Goal: Transaction & Acquisition: Purchase product/service

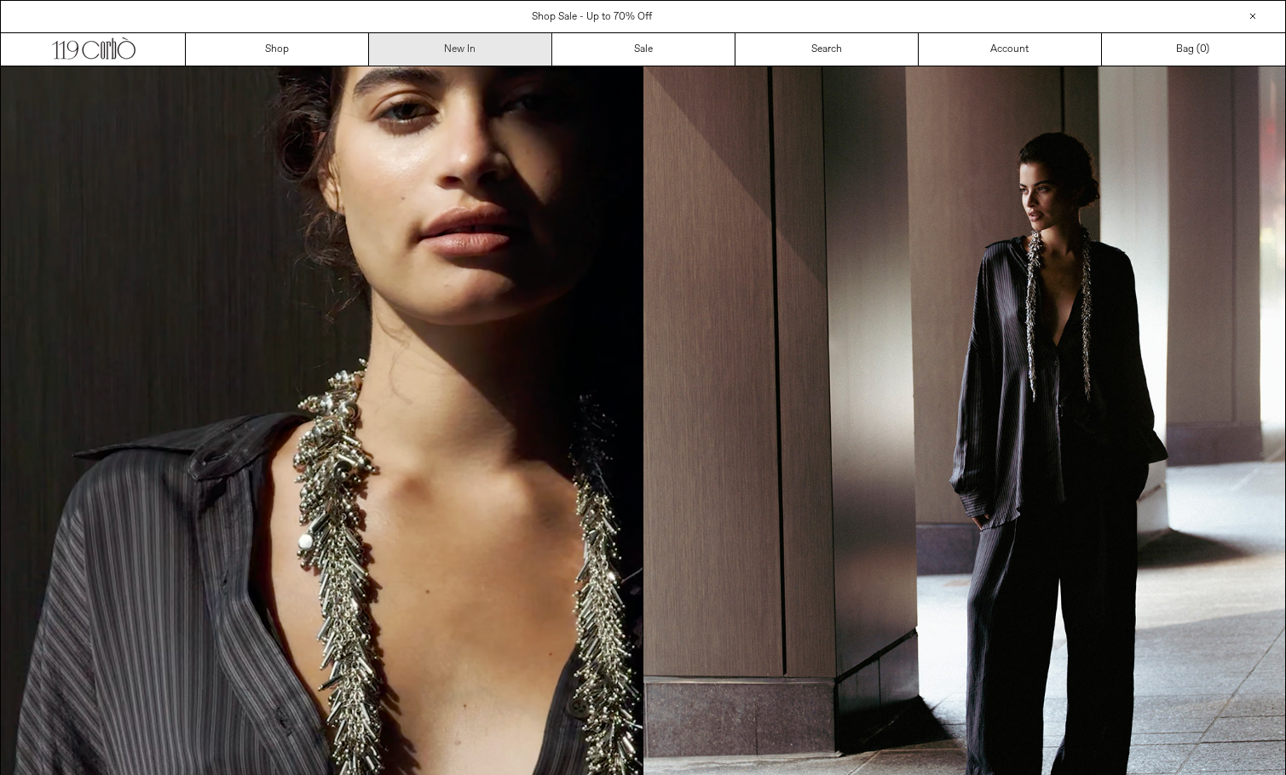
click at [498, 45] on link "New In" at bounding box center [460, 49] width 183 height 32
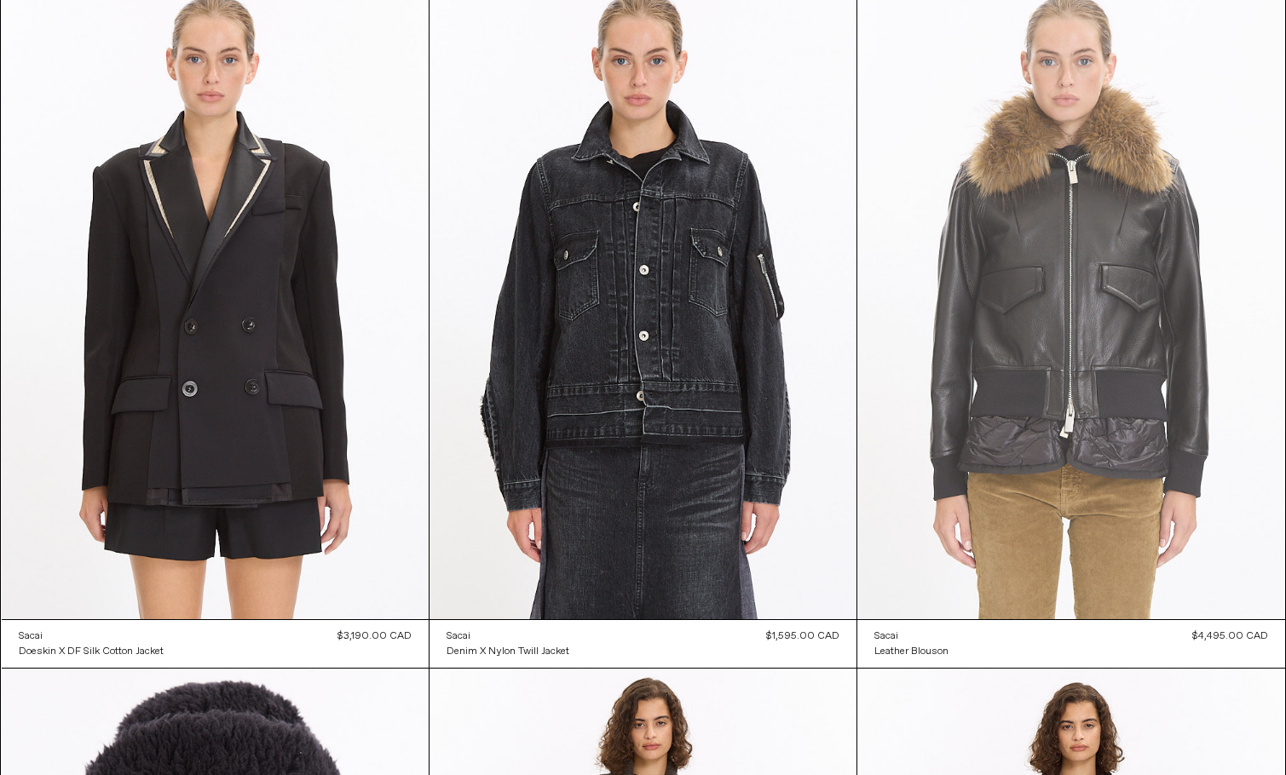
scroll to position [1502, 0]
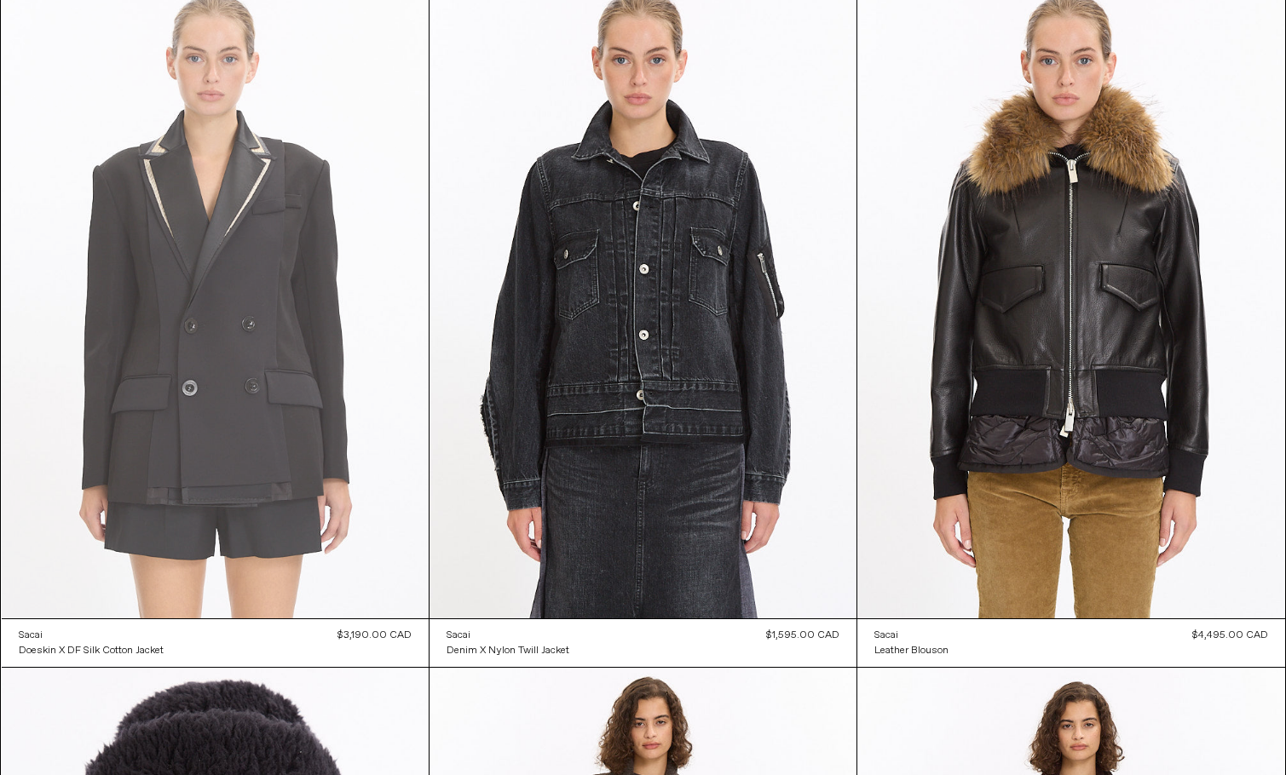
click at [205, 395] on at bounding box center [215, 298] width 427 height 641
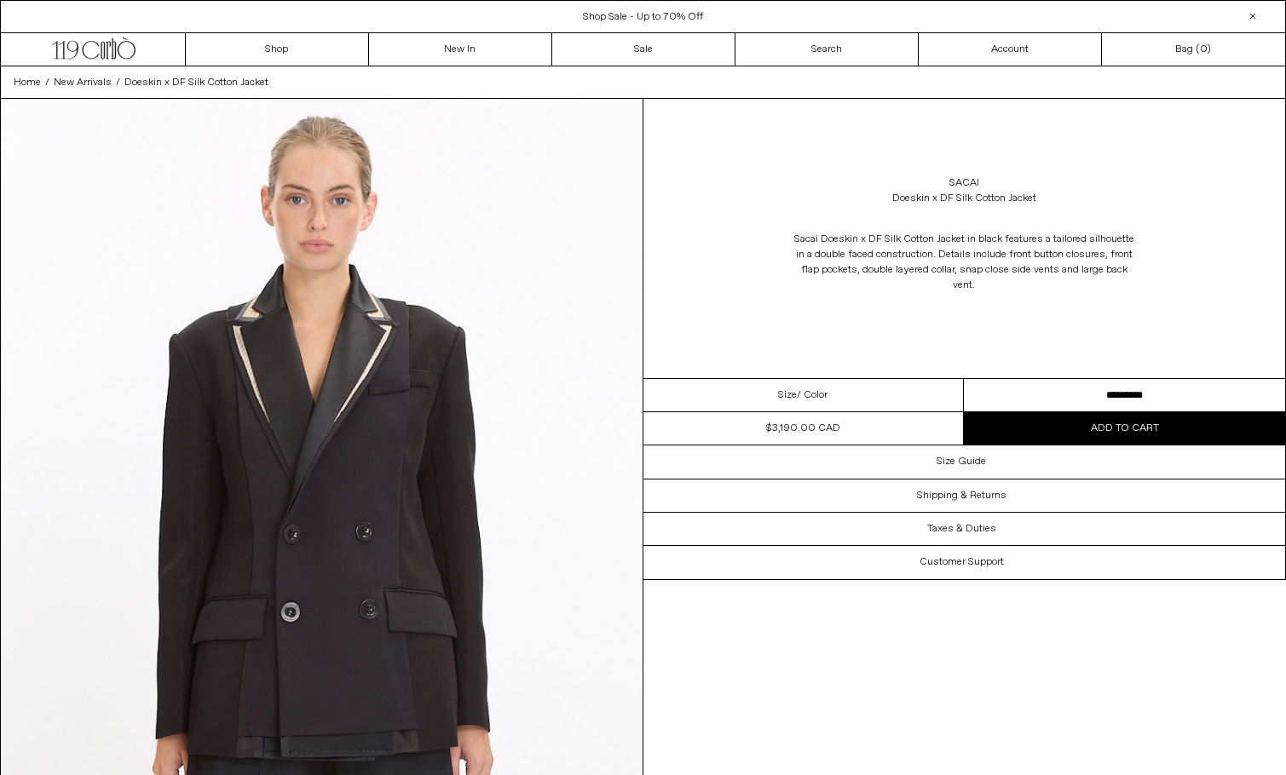
click at [1039, 395] on select "********* *********" at bounding box center [1124, 395] width 321 height 33
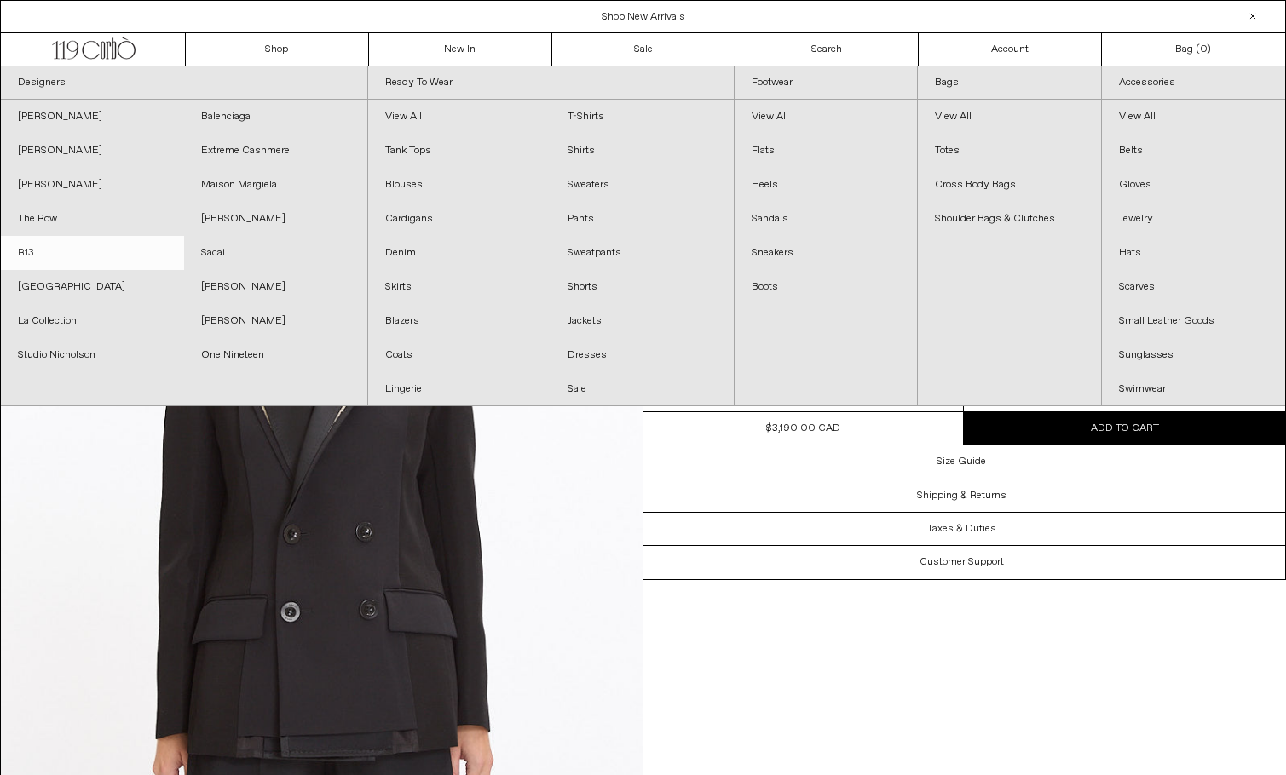
click at [31, 246] on link "R13" at bounding box center [92, 253] width 183 height 34
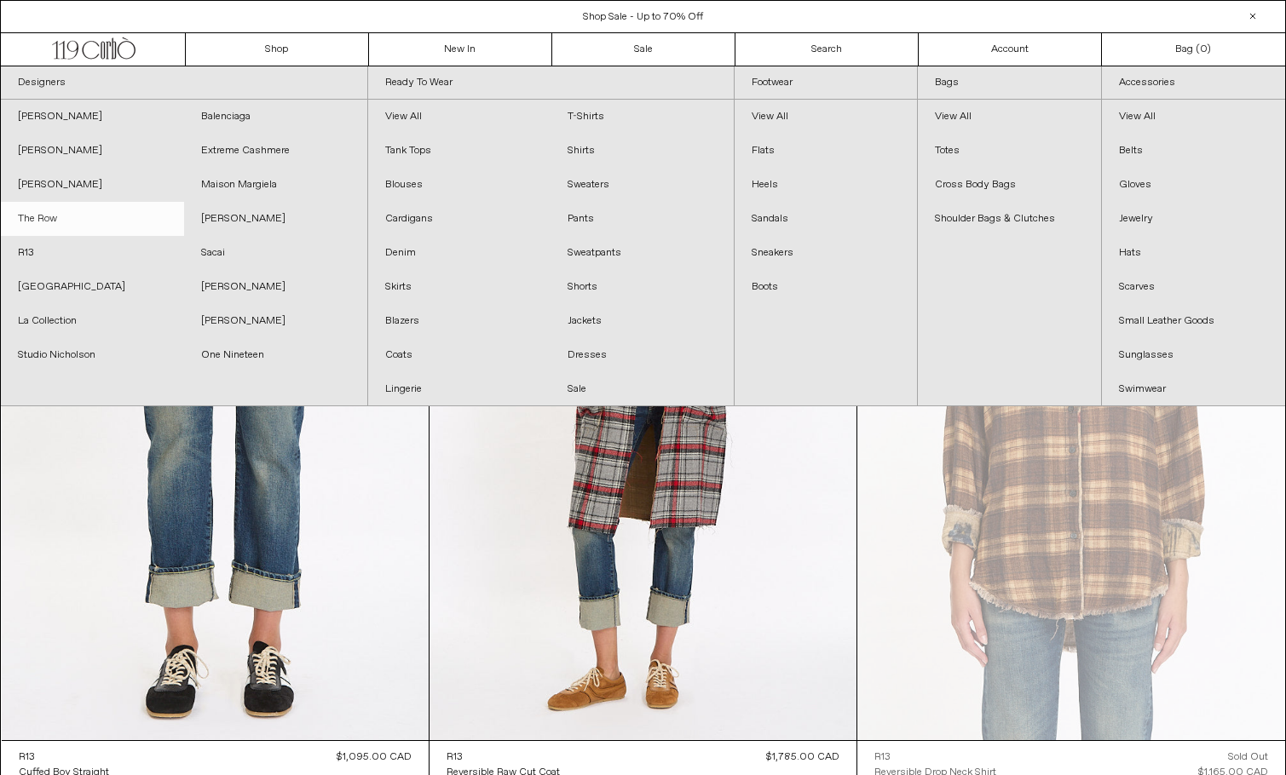
click at [52, 224] on link "The Row" at bounding box center [92, 219] width 183 height 34
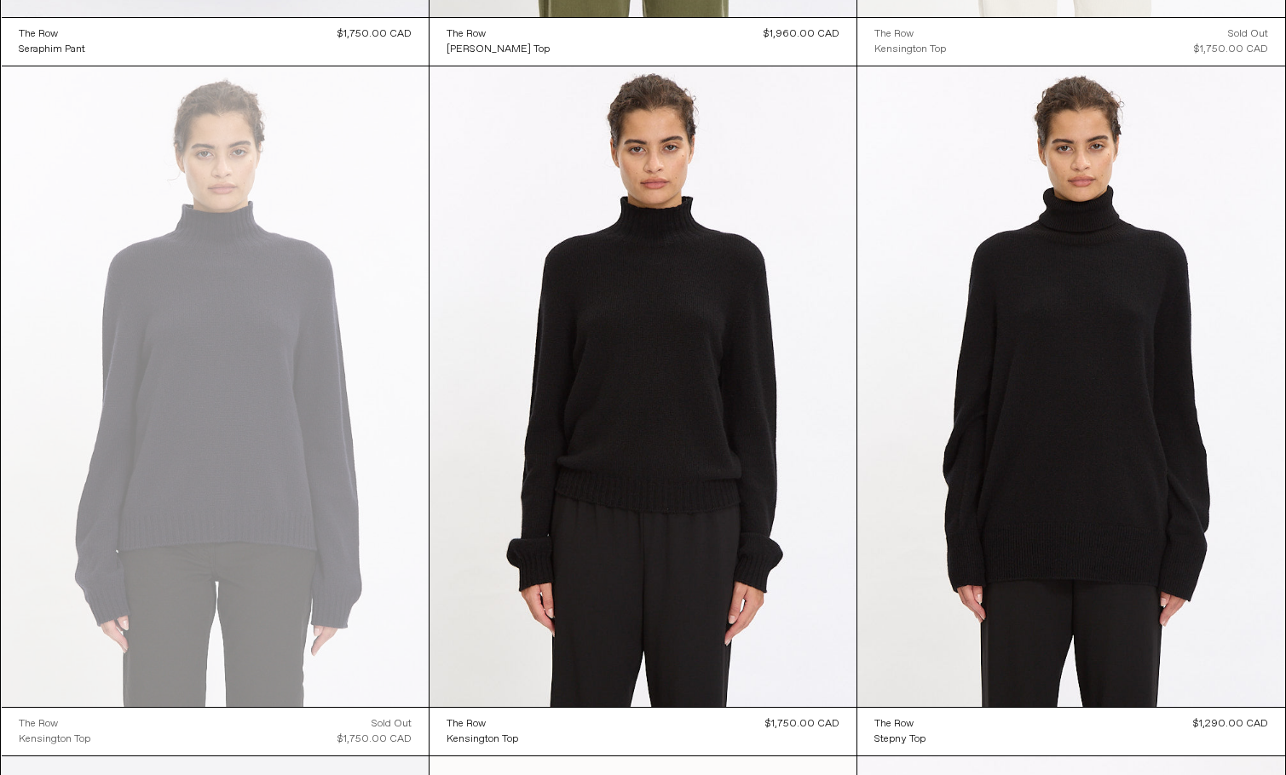
scroll to position [1416, 0]
